Goal: Navigation & Orientation: Go to known website

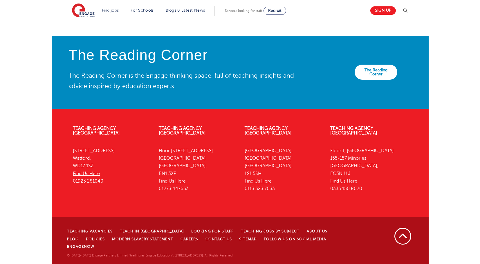
scroll to position [1247, 0]
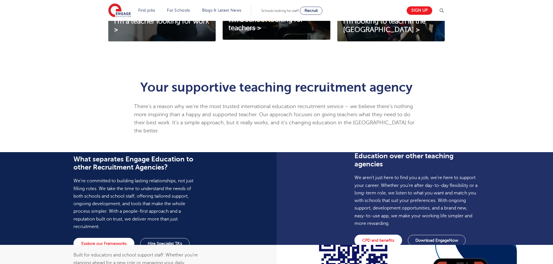
scroll to position [203, 0]
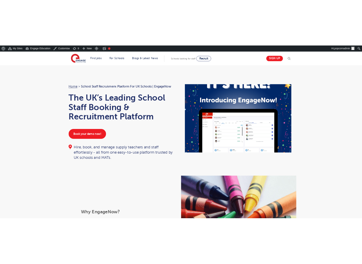
scroll to position [145, 0]
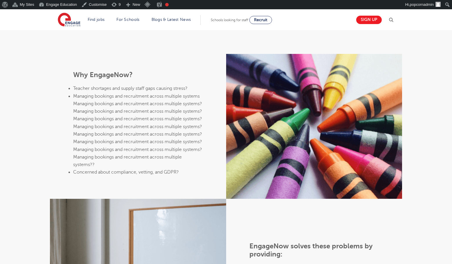
click at [406, 118] on div "Why EngageNow? Teacher shortages and supply staff gaps causing stress? Managing…" at bounding box center [226, 205] width 452 height 302
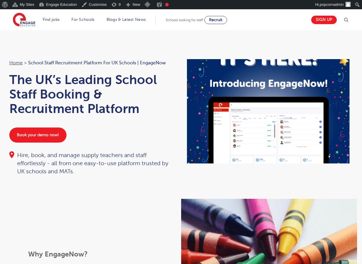
scroll to position [145, 0]
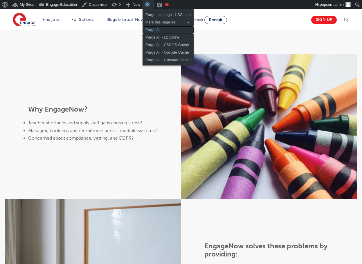
click at [150, 29] on link "Purge All" at bounding box center [167, 30] width 51 height 8
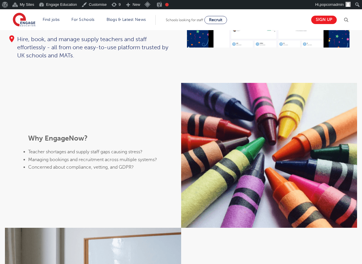
scroll to position [116, 0]
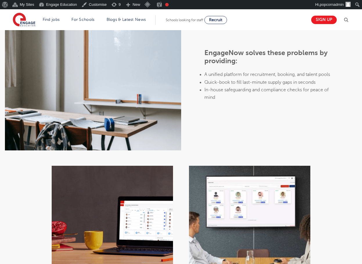
scroll to position [348, 0]
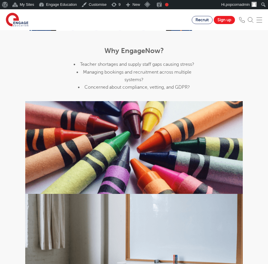
scroll to position [290, 0]
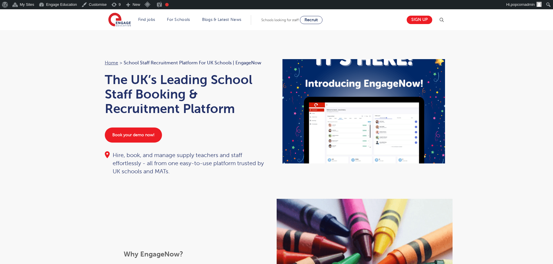
scroll to position [116, 0]
click at [68, 113] on div "Home > School Staff Recruitment Platform for UK Schools | EngageNow The UK’s Le…" at bounding box center [276, 114] width 553 height 169
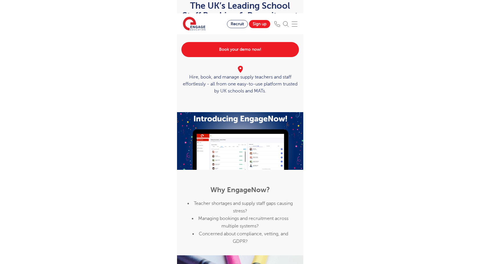
scroll to position [58, 0]
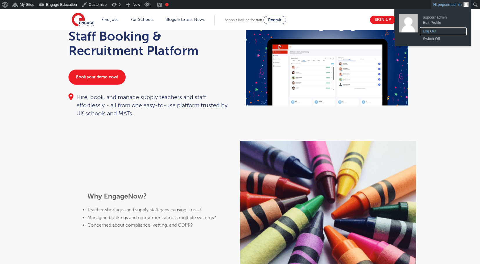
click at [437, 32] on link "Log Out" at bounding box center [443, 32] width 46 height 8
